Goal: Communication & Community: Share content

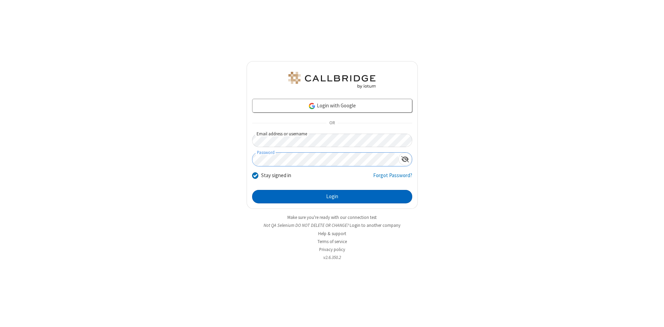
click at [332, 197] on button "Login" at bounding box center [332, 197] width 160 height 14
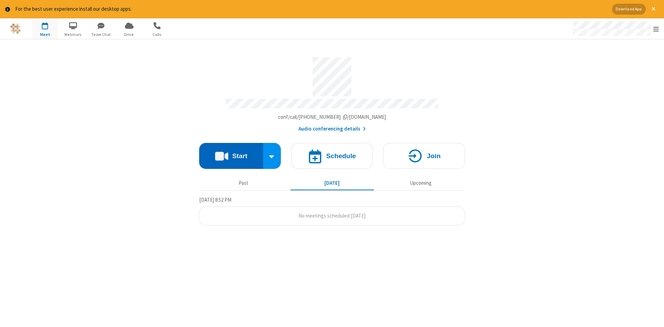
click at [231, 153] on button "Start" at bounding box center [231, 156] width 64 height 26
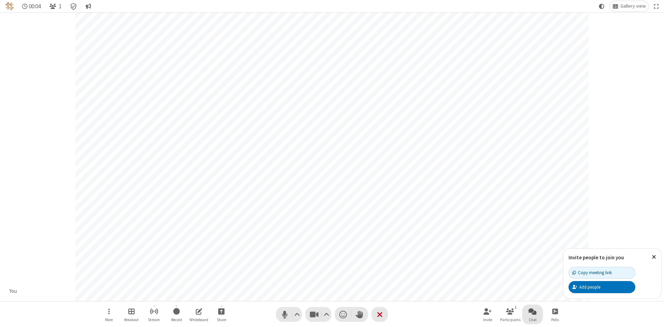
click at [532, 311] on span "Open chat" at bounding box center [532, 311] width 8 height 9
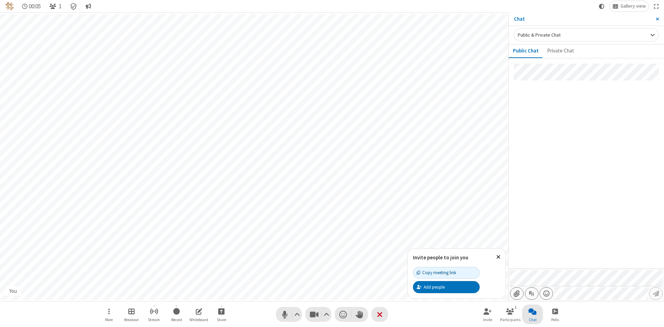
type input "C:\fakepath\doc_test.docx"
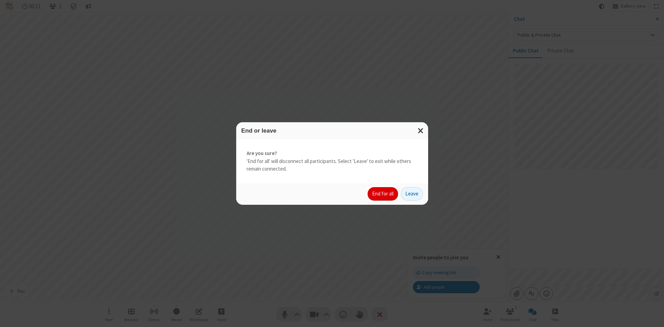
click at [383, 194] on button "End for all" at bounding box center [382, 194] width 30 height 14
